Goal: Check status: Check status

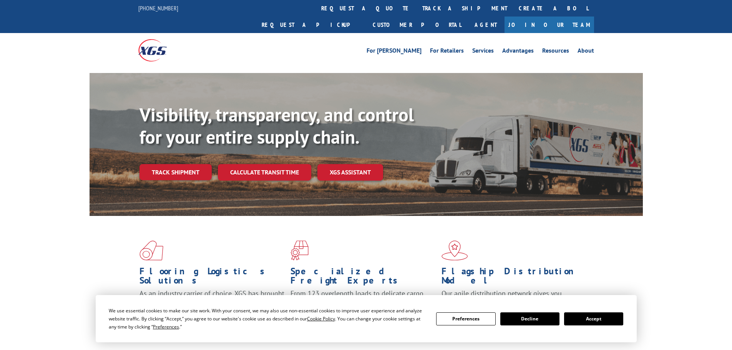
click at [178, 164] on div "Visibility, transparency, and control for your entire supply chain. Track shipm…" at bounding box center [390, 157] width 503 height 107
click at [177, 164] on link "Track shipment" at bounding box center [175, 172] width 72 height 16
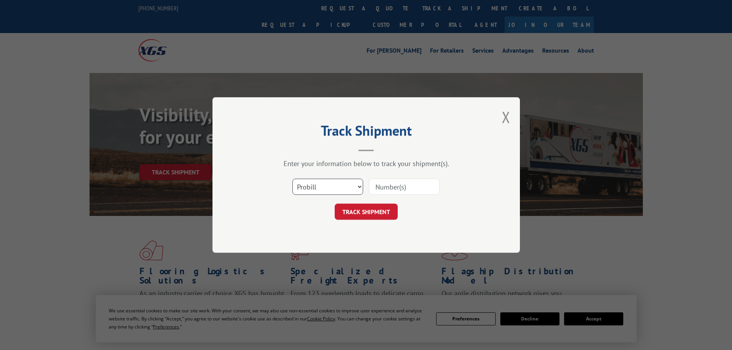
click at [358, 191] on select "Select category... Probill BOL PO" at bounding box center [327, 187] width 71 height 16
select select "po"
click at [292, 179] on select "Select category... Probill BOL PO" at bounding box center [327, 187] width 71 height 16
click at [403, 187] on input at bounding box center [404, 187] width 71 height 16
paste input "294902721"
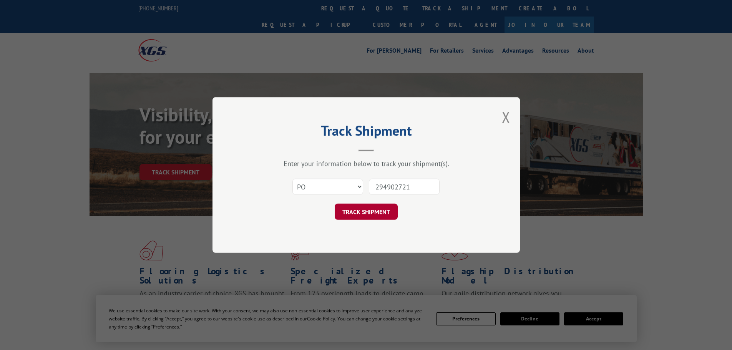
type input "294902721"
click at [374, 219] on button "TRACK SHIPMENT" at bounding box center [366, 212] width 63 height 16
